Goal: Task Accomplishment & Management: Complete application form

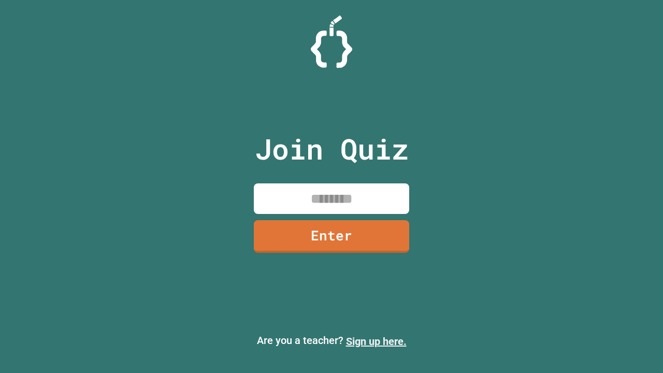
click at [376, 341] on link "Sign up here." at bounding box center [376, 341] width 61 height 12
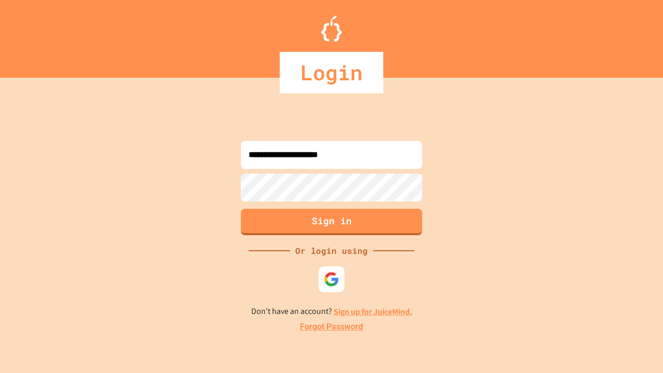
type input "**********"
